Goal: Navigation & Orientation: Go to known website

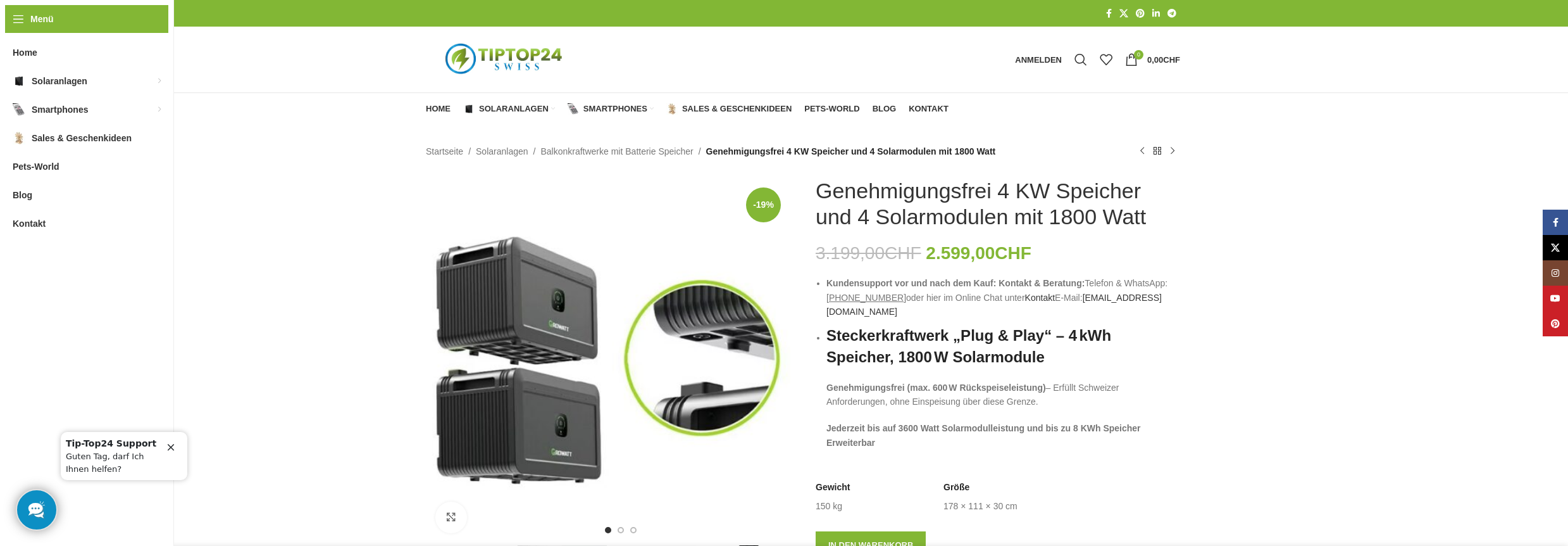
type input "*******"
click at [510, 55] on img "Logo der Website" at bounding box center [504, 60] width 158 height 48
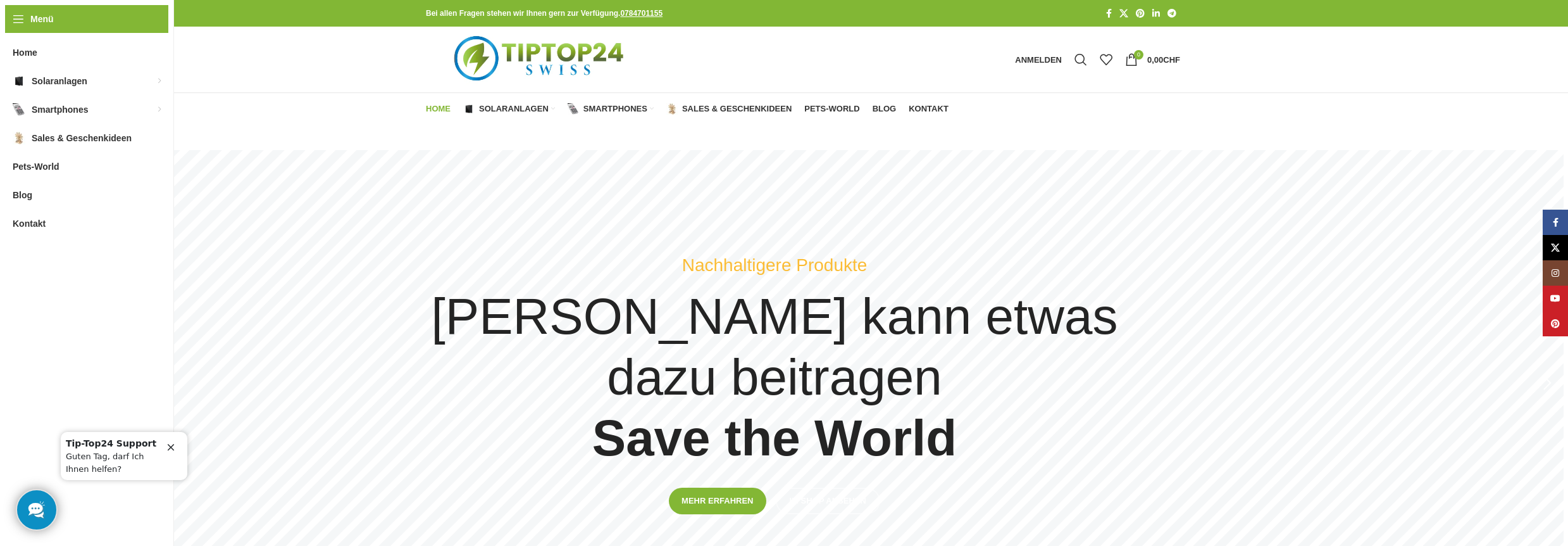
type input "*******"
click at [521, 58] on img "Logo der Website" at bounding box center [540, 59] width 230 height 66
